Goal: Find specific page/section: Find specific page/section

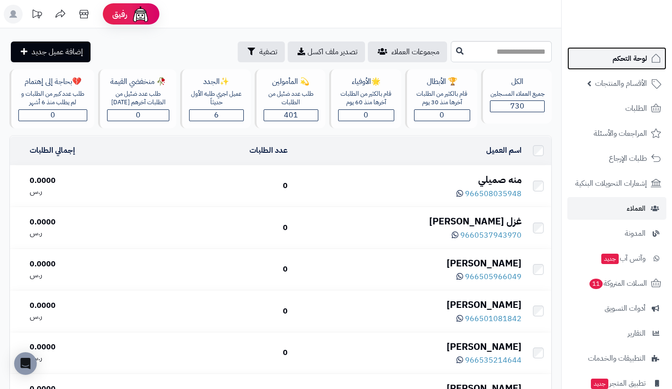
click at [620, 64] on span "لوحة التحكم" at bounding box center [630, 58] width 34 height 13
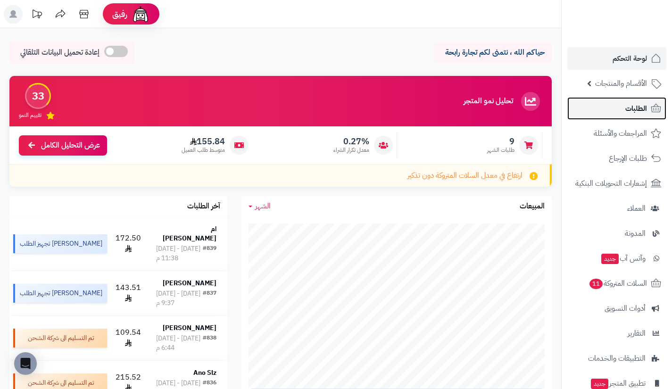
click at [622, 117] on link "الطلبات" at bounding box center [616, 108] width 99 height 23
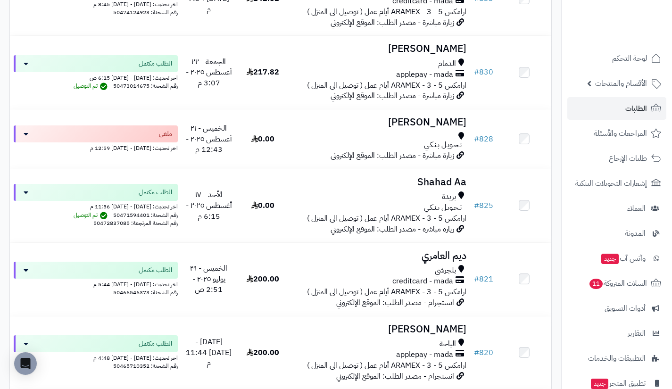
scroll to position [643, 0]
